Goal: Complete application form

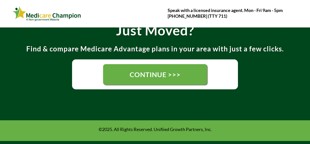
scroll to position [97, 0]
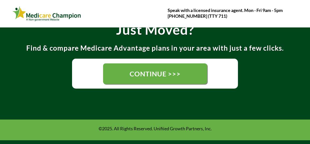
click at [172, 74] on span "CONTINUE >>>" at bounding box center [155, 74] width 51 height 8
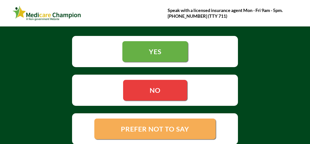
scroll to position [70, 0]
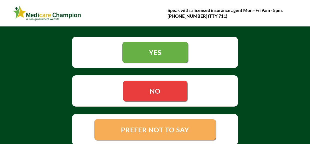
click at [153, 52] on span "YES" at bounding box center [155, 52] width 13 height 8
